Goal: Transaction & Acquisition: Purchase product/service

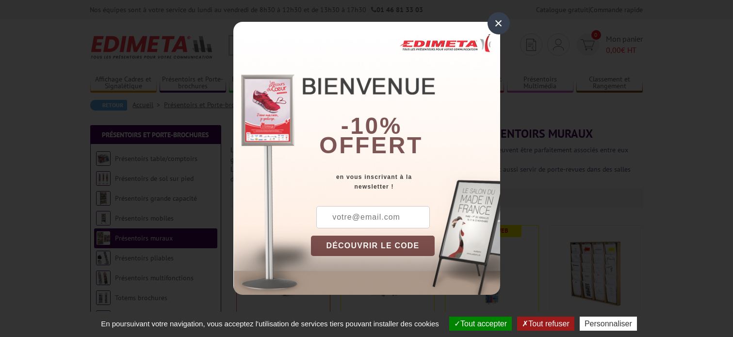
click at [495, 22] on div "×" at bounding box center [499, 23] width 22 height 22
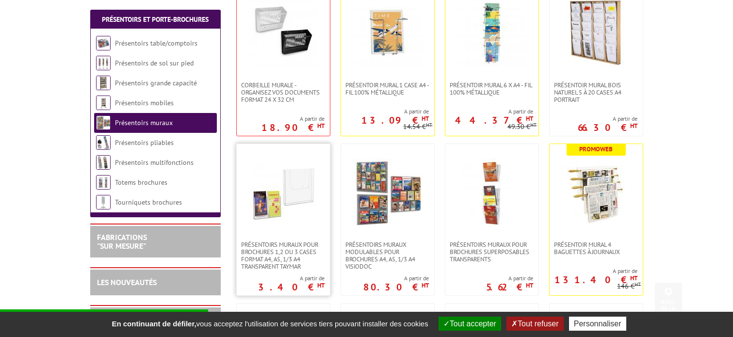
scroll to position [242, 0]
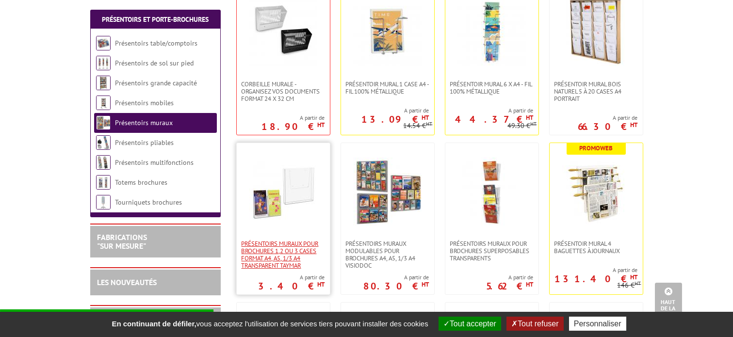
click at [288, 246] on span "PRÉSENTOIRS MURAUX POUR BROCHURES 1,2 OU 3 CASES FORMAT A4, A5, 1/3 A4 TRANSPAR…" at bounding box center [283, 254] width 83 height 29
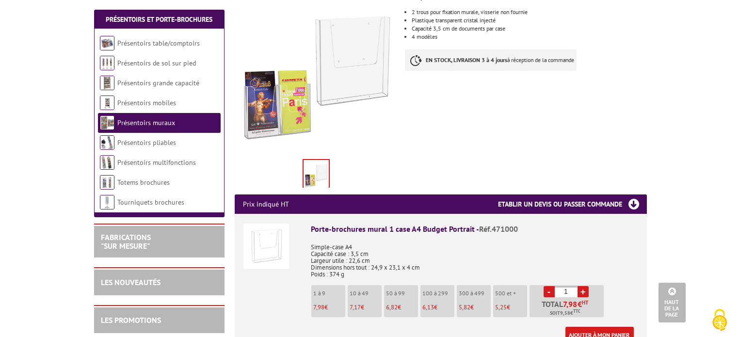
scroll to position [242, 0]
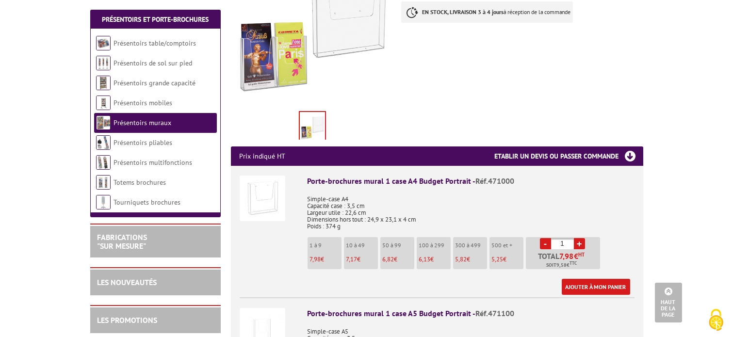
click at [579, 238] on link "+" at bounding box center [579, 243] width 11 height 11
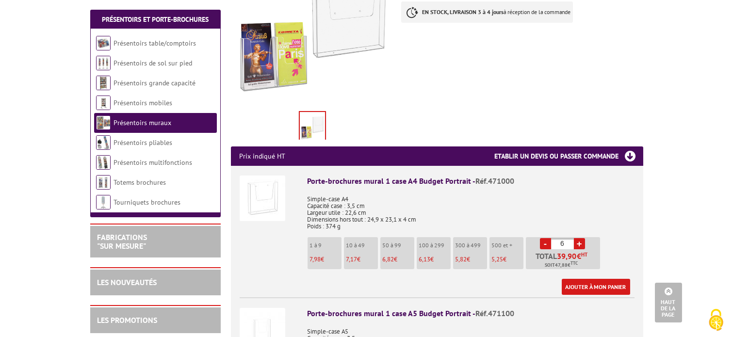
click at [579, 238] on link "+" at bounding box center [579, 243] width 11 height 11
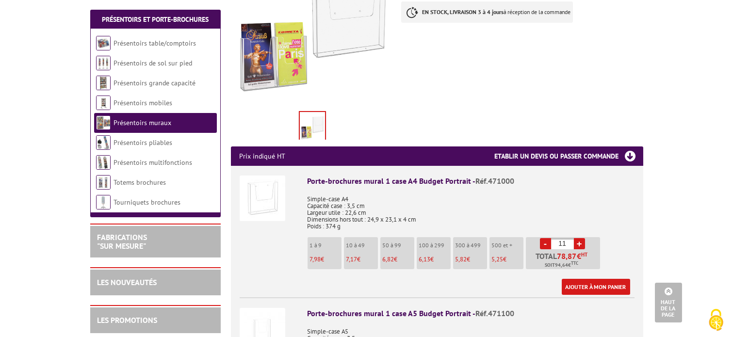
click at [579, 238] on link "+" at bounding box center [579, 243] width 11 height 11
type input "14"
click at [610, 279] on link "Ajouter à mon panier" at bounding box center [596, 287] width 68 height 16
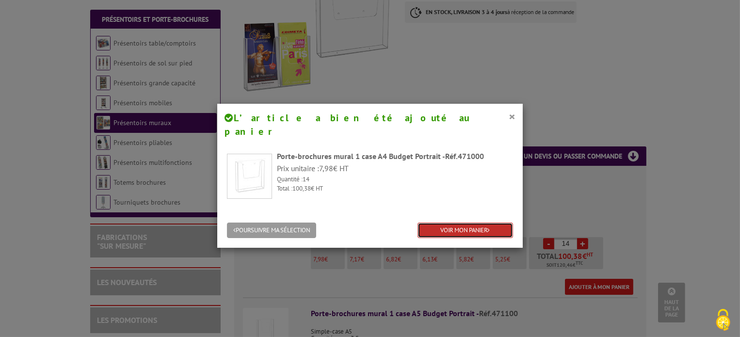
click at [463, 223] on link "VOIR MON PANIER" at bounding box center [466, 231] width 96 height 16
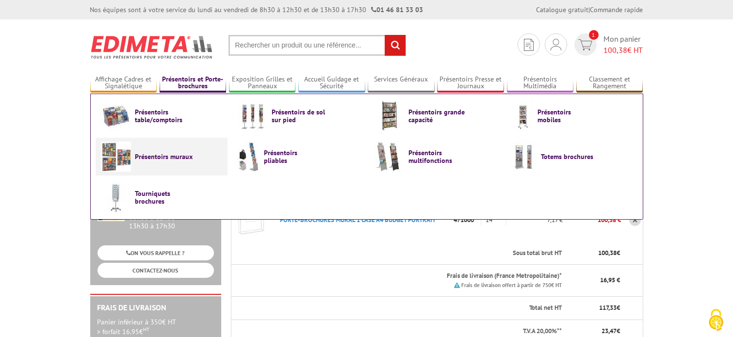
click at [168, 153] on span "Présentoirs muraux" at bounding box center [164, 157] width 58 height 8
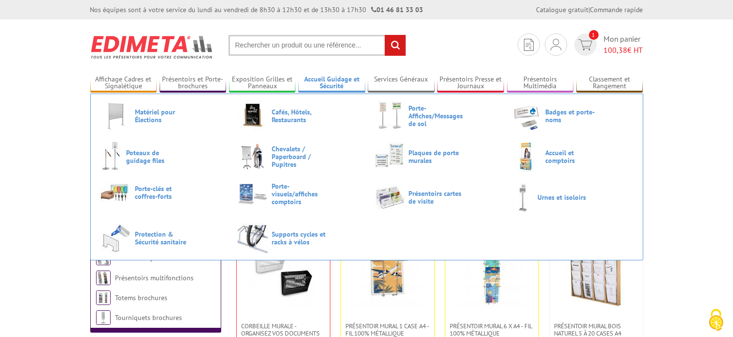
click at [330, 85] on link "Accueil Guidage et Sécurité" at bounding box center [331, 83] width 67 height 16
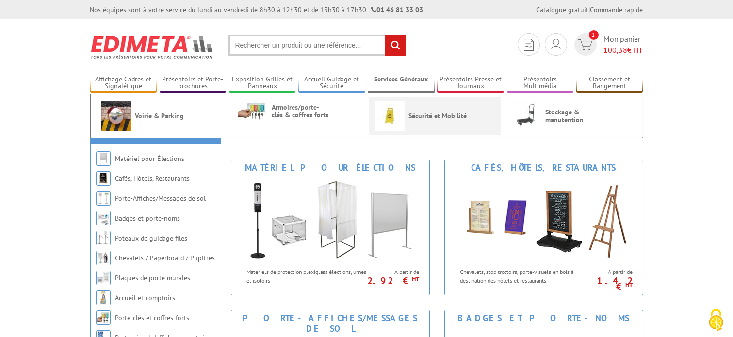
click at [409, 113] on span "Sécurité et Mobilité" at bounding box center [438, 116] width 58 height 8
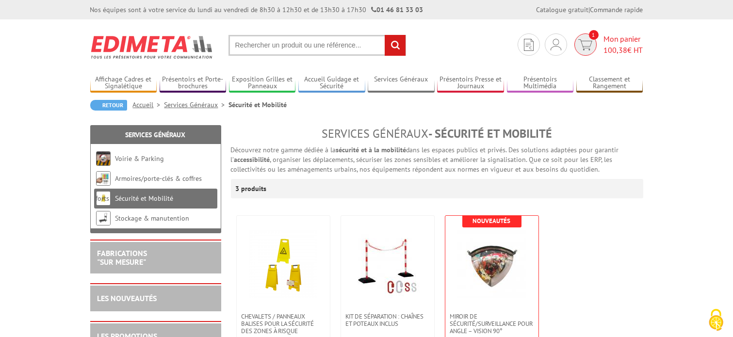
click at [639, 45] on span "100,38 € HT" at bounding box center [623, 50] width 39 height 11
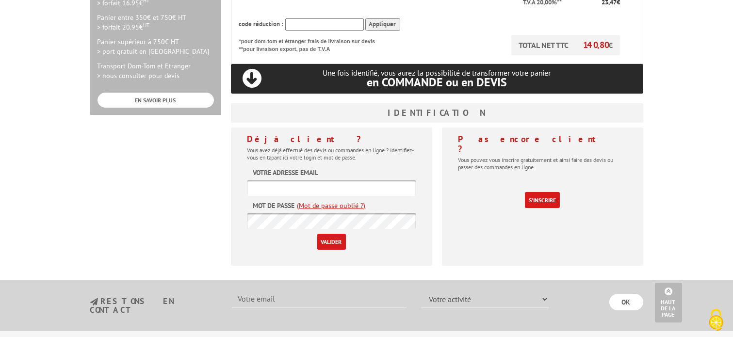
scroll to position [339, 0]
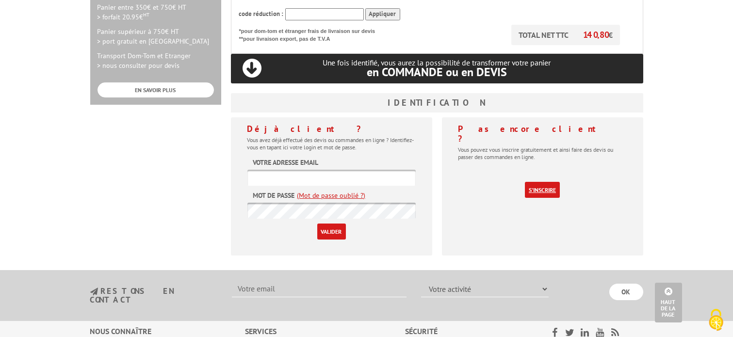
click at [549, 182] on link "S'inscrire" at bounding box center [542, 190] width 35 height 16
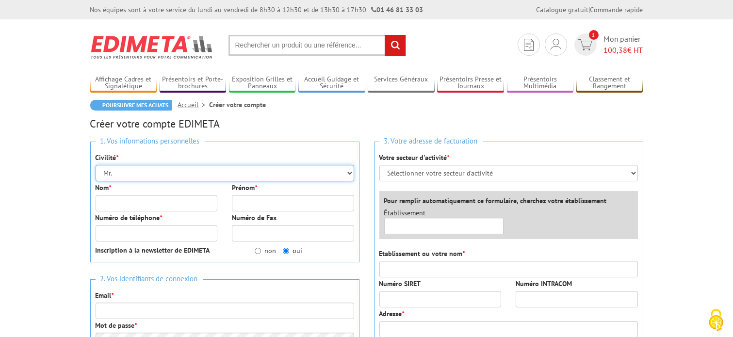
click at [154, 170] on select "Mr. Mme. Mlle." at bounding box center [225, 173] width 259 height 16
select select "Mme."
click at [96, 165] on select "Mr. Mme. Mlle." at bounding box center [225, 173] width 259 height 16
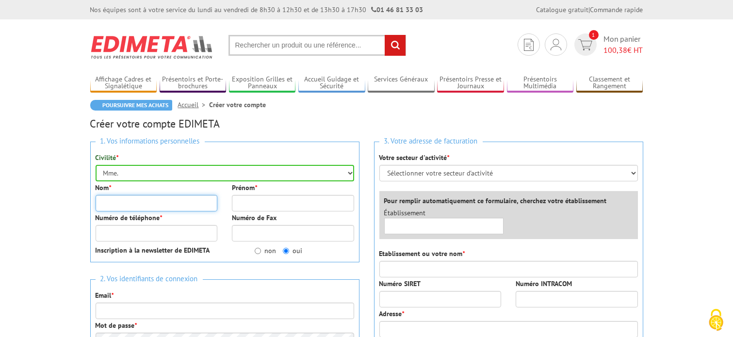
click at [157, 207] on input "Nom *" at bounding box center [157, 203] width 122 height 16
type input "PARANTHOEN"
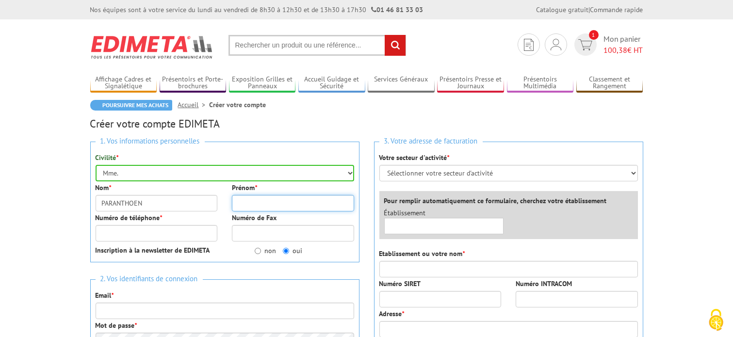
type input "ALICE"
type input "0630979631"
type input "GIBOIRE"
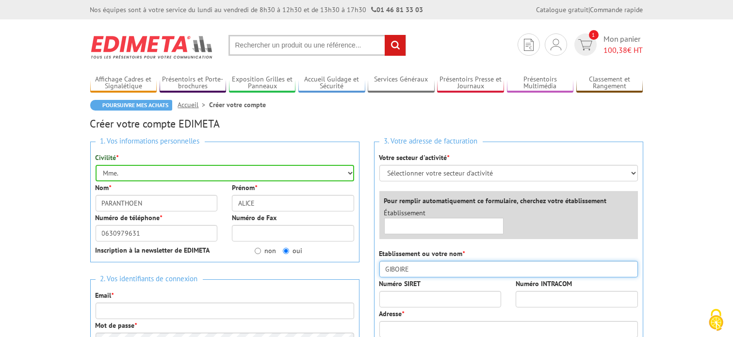
type input "2 PLACE GENERAL GIRAUD"
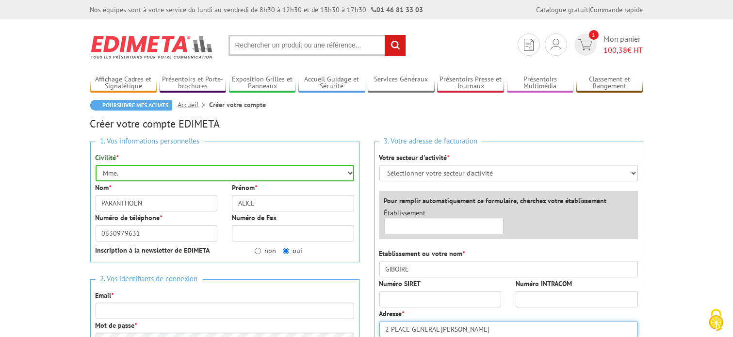
type input "35000"
type input "RENNES"
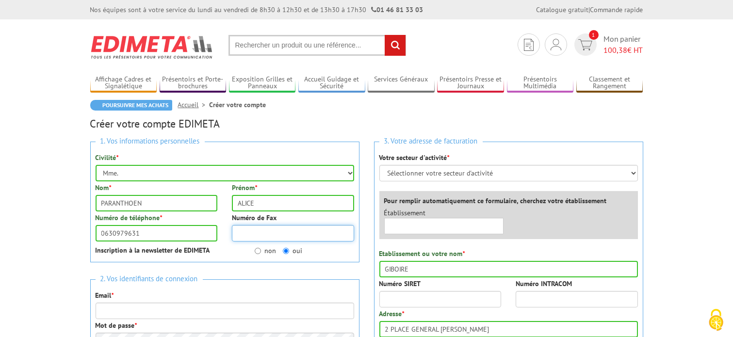
click at [259, 227] on input "Numéro de Fax" at bounding box center [293, 233] width 122 height 16
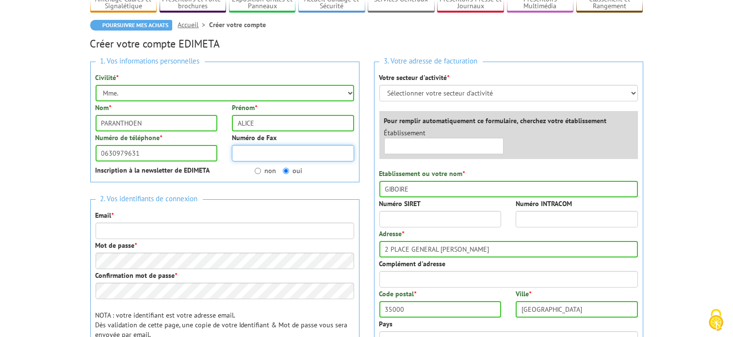
scroll to position [97, 0]
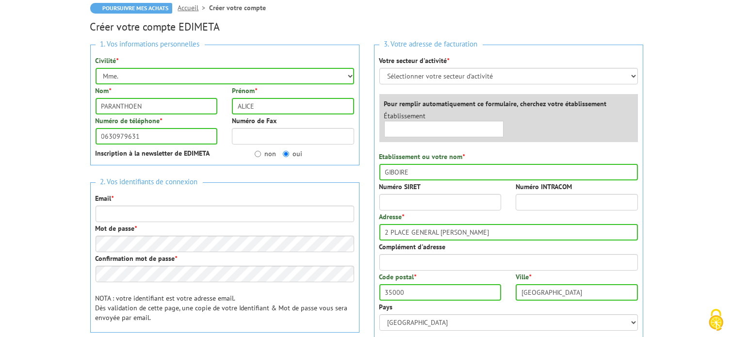
click at [266, 150] on label "non" at bounding box center [265, 154] width 21 height 10
click at [261, 151] on input "non" at bounding box center [258, 154] width 6 height 6
radio input "true"
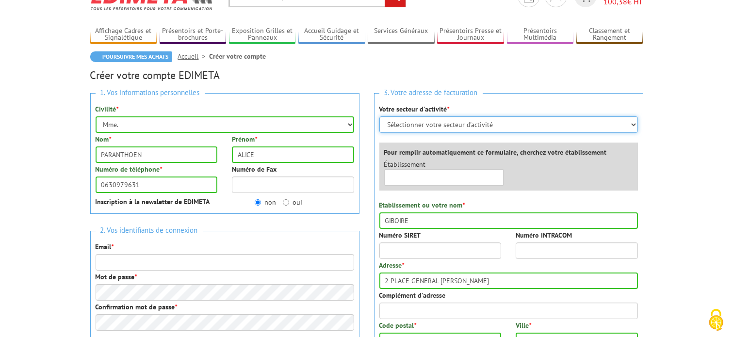
click at [470, 119] on select "Sélectionner votre secteur d'activité Administrations et collectivités Magasins…" at bounding box center [508, 124] width 259 height 16
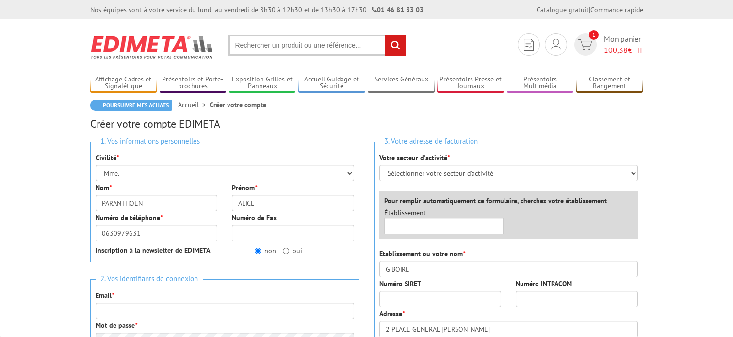
select select "Mme."
click at [146, 104] on link "Poursuivre mes achats" at bounding box center [131, 105] width 82 height 11
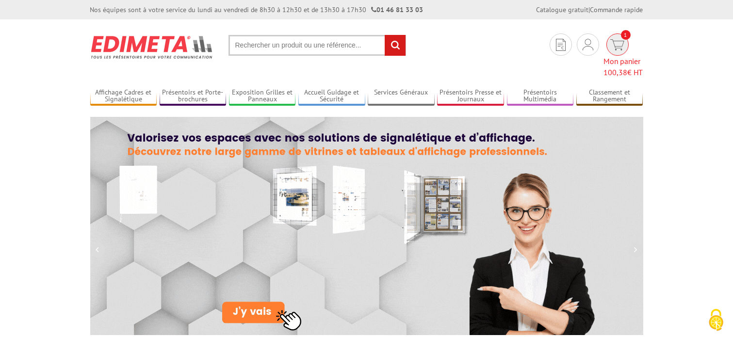
click at [606, 52] on span "1" at bounding box center [617, 44] width 22 height 22
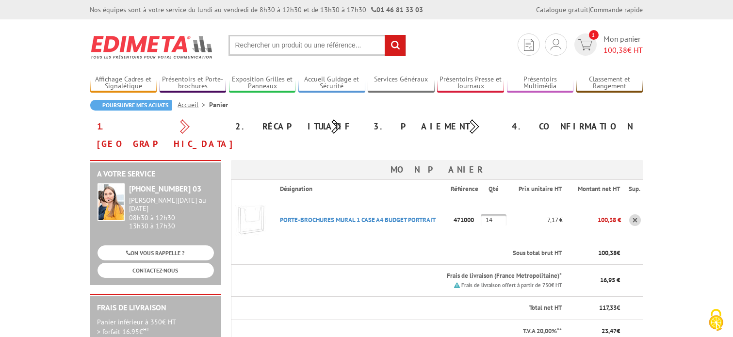
drag, startPoint x: 686, startPoint y: 133, endPoint x: 673, endPoint y: 139, distance: 13.7
click at [305, 216] on link "PORTE-BROCHURES MURAL 1 CASE A4 BUDGET PORTRAIT" at bounding box center [358, 220] width 156 height 8
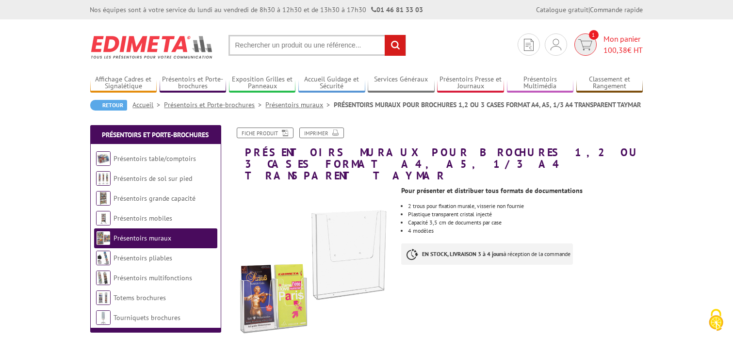
click at [611, 48] on span "100,38" at bounding box center [616, 50] width 24 height 10
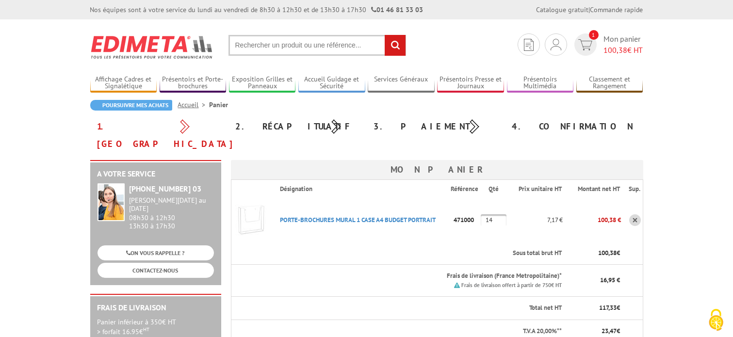
scroll to position [146, 0]
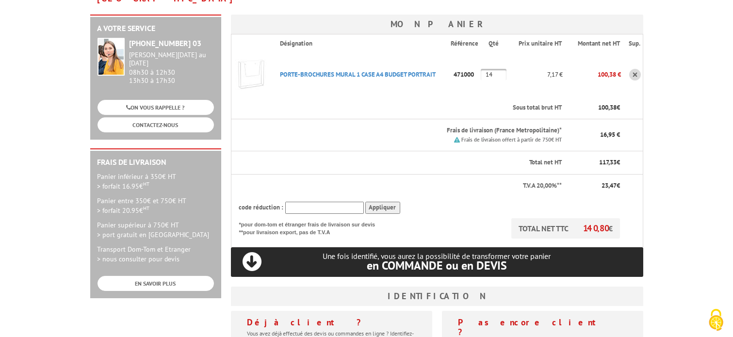
click at [700, 142] on body "Nos équipes sont à votre service du lundi au vendredi de 8h30 à 12h30 et de 13h…" at bounding box center [366, 270] width 733 height 833
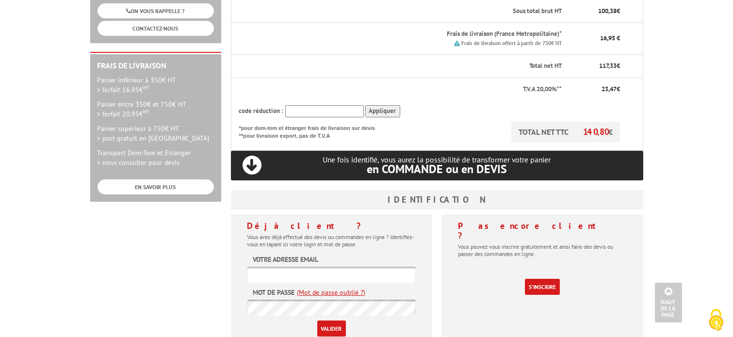
scroll to position [339, 0]
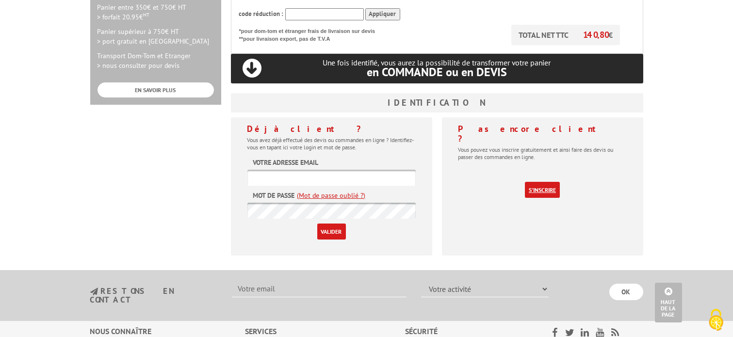
click at [539, 182] on link "S'inscrire" at bounding box center [542, 190] width 35 height 16
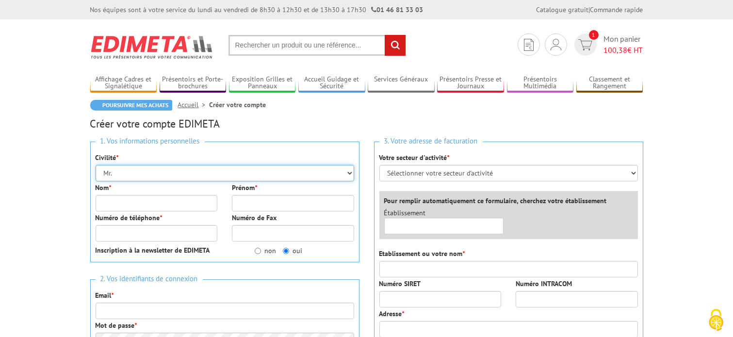
click at [141, 175] on select "Mr. Mme. Mlle." at bounding box center [225, 173] width 259 height 16
select select "Mme."
click at [96, 165] on select "Mr. Mme. Mlle." at bounding box center [225, 173] width 259 height 16
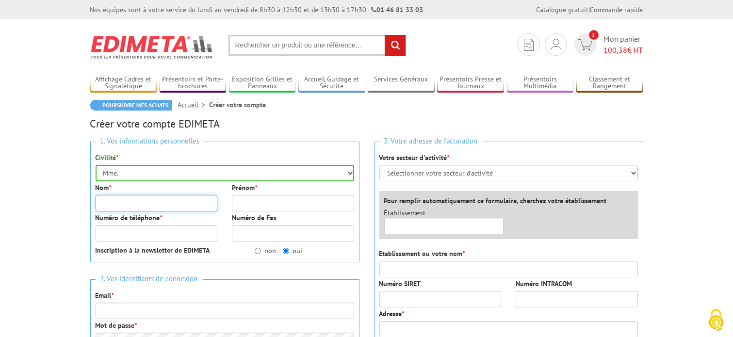
click at [129, 199] on input "Nom *" at bounding box center [157, 203] width 122 height 16
type input "PARANTHOEN"
type input "ALICE"
type input "0630979631"
type input "GIBOIRE"
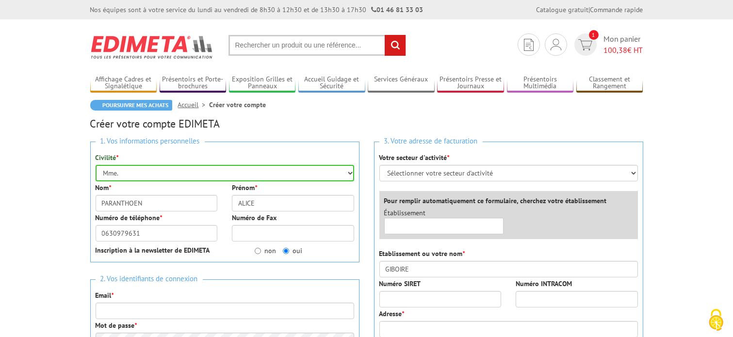
type input "2 PLACE GENERAL [PERSON_NAME]"
type input "35000"
type input "[GEOGRAPHIC_DATA]"
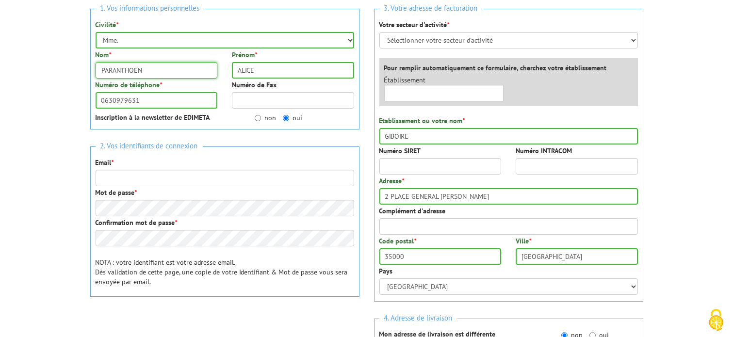
scroll to position [146, 0]
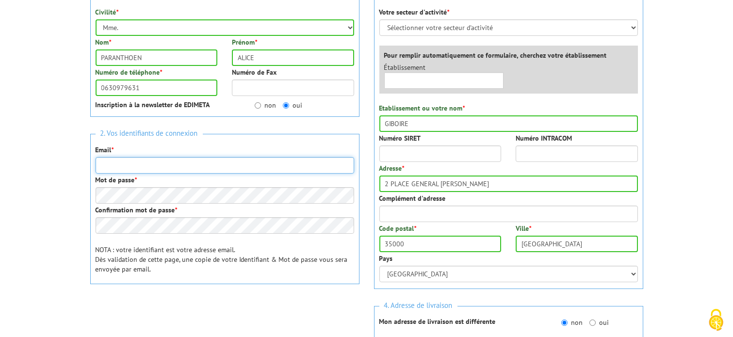
click at [179, 171] on input "Email *" at bounding box center [225, 165] width 259 height 16
type input "[PERSON_NAME][EMAIL_ADDRESS][DOMAIN_NAME]"
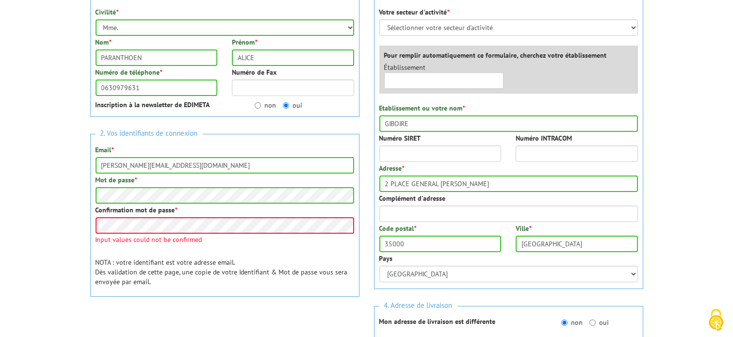
click at [228, 246] on div "2. Vos identifiants de connexion Email * [PERSON_NAME][EMAIL_ADDRESS][DOMAIN_NA…" at bounding box center [224, 215] width 269 height 163
click at [1, 212] on body "Nos équipes sont à votre service du lundi au vendredi de 8h30 à 12h30 et de 13h…" at bounding box center [366, 260] width 733 height 812
click at [0, 223] on body "Nos équipes sont à votre service du lundi au vendredi de 8h30 à 12h30 et de 13h…" at bounding box center [366, 260] width 733 height 812
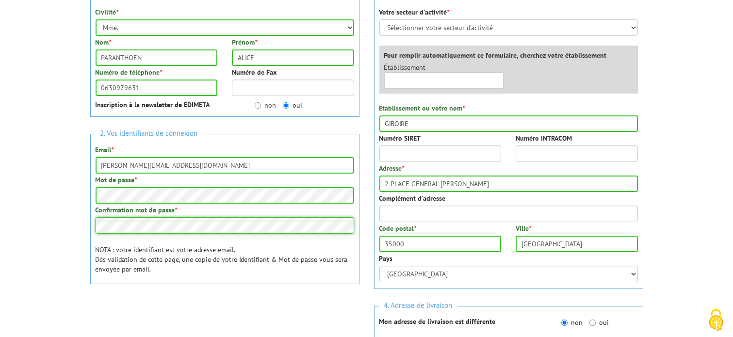
scroll to position [49, 0]
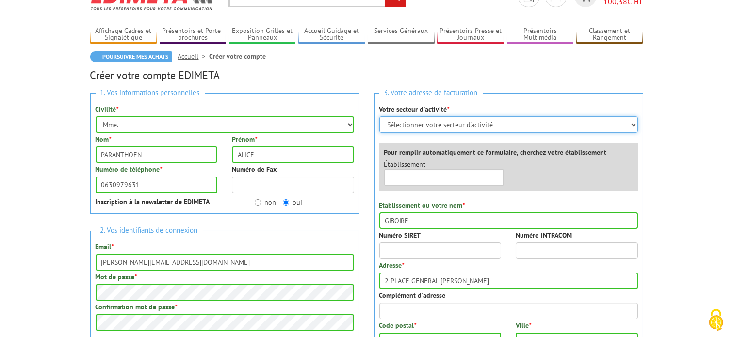
click at [474, 125] on select "Sélectionner votre secteur d'activité Administrations et collectivités Magasins…" at bounding box center [508, 124] width 259 height 16
select select "878"
click at [379, 116] on select "Sélectionner votre secteur d'activité Administrations et collectivités Magasins…" at bounding box center [508, 124] width 259 height 16
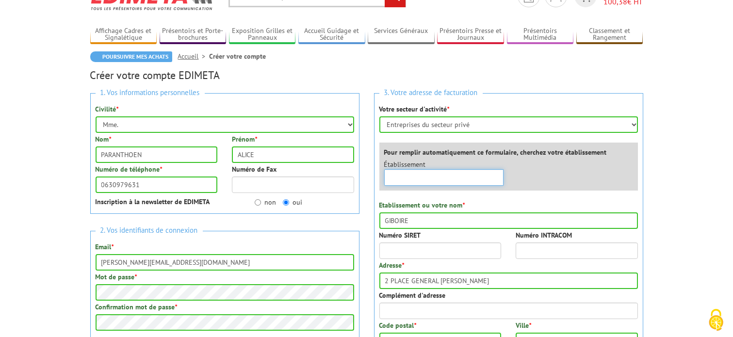
click at [477, 183] on input "text" at bounding box center [444, 177] width 120 height 16
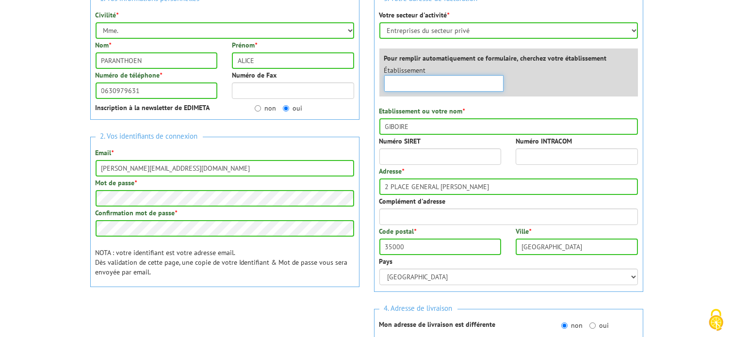
scroll to position [194, 0]
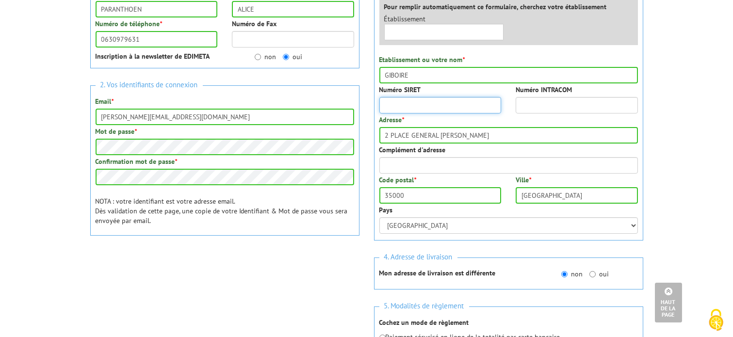
click at [449, 106] on input "Numéro SIRET" at bounding box center [440, 105] width 122 height 16
type input "[CREDIT_CARD_NUMBER]"
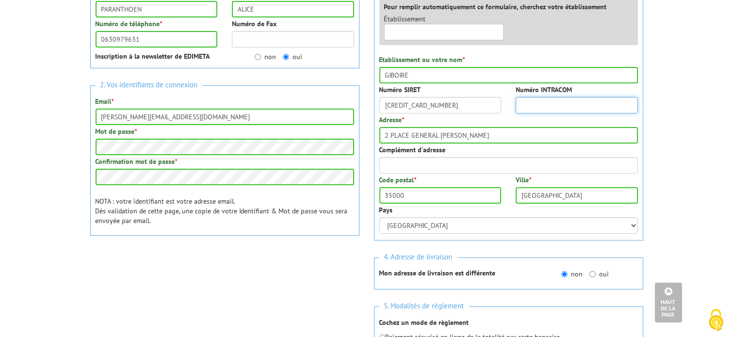
click at [564, 107] on input "Numéro INTRACOM" at bounding box center [577, 105] width 122 height 16
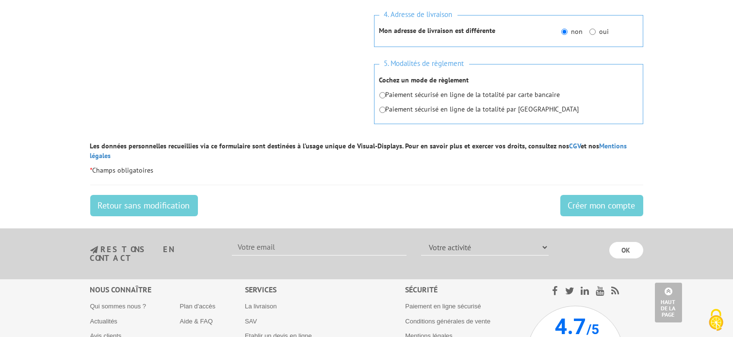
scroll to position [388, 0]
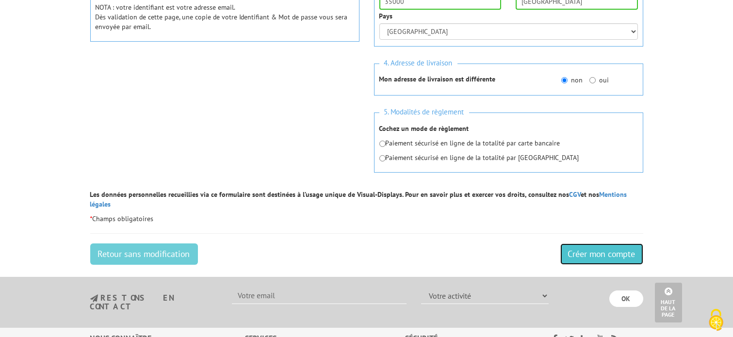
drag, startPoint x: 619, startPoint y: 240, endPoint x: 409, endPoint y: 51, distance: 282.7
click at [619, 244] on input "Créer mon compte" at bounding box center [601, 254] width 83 height 21
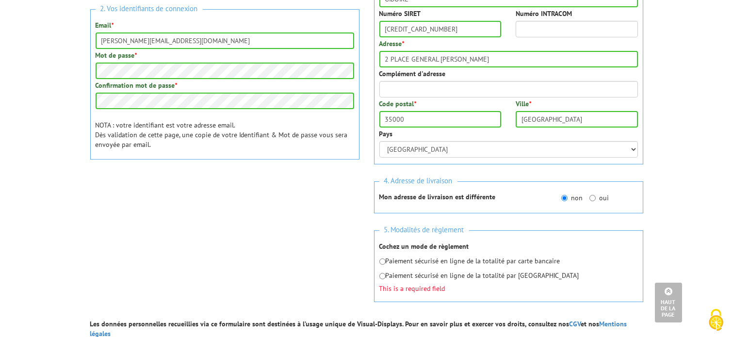
scroll to position [416, 0]
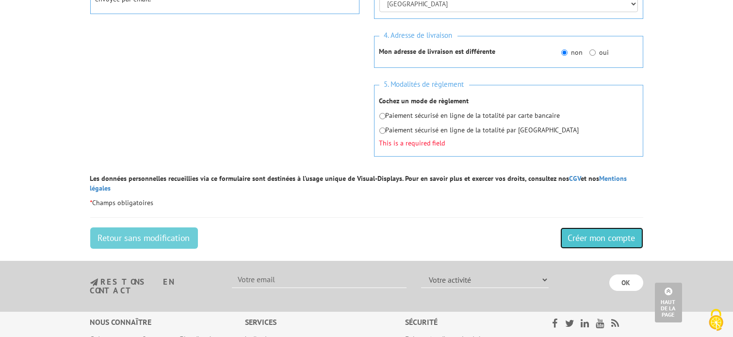
click at [599, 228] on input "Créer mon compte" at bounding box center [601, 238] width 83 height 21
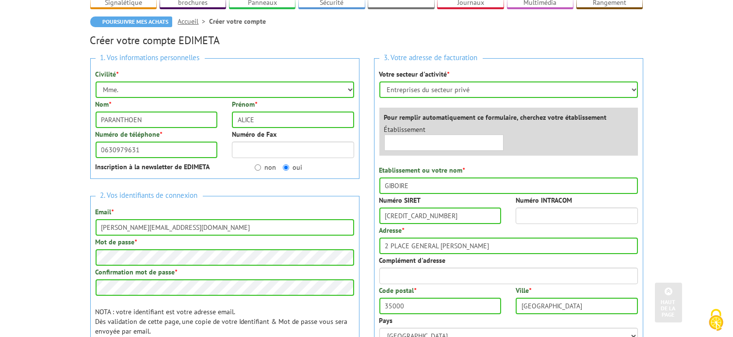
scroll to position [0, 0]
